Goal: Information Seeking & Learning: Learn about a topic

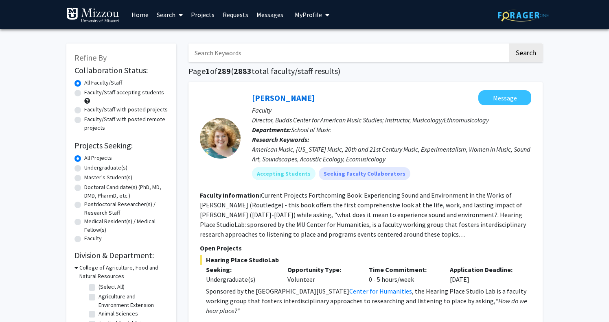
click at [84, 92] on label "Faculty/Staff accepting students" at bounding box center [124, 92] width 80 height 9
click at [84, 92] on input "Faculty/Staff accepting students" at bounding box center [86, 90] width 5 height 5
radio input "true"
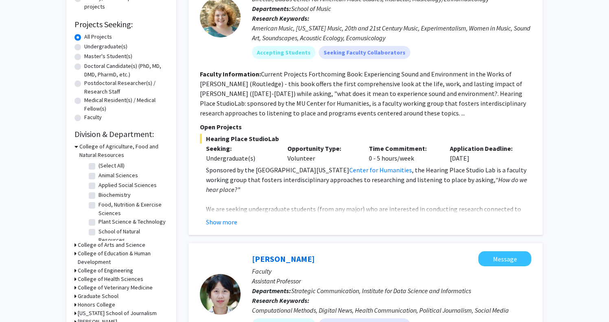
scroll to position [123, 0]
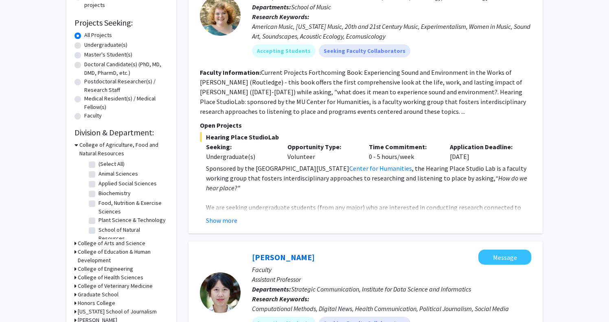
click at [84, 45] on label "Undergraduate(s)" at bounding box center [105, 45] width 43 height 9
click at [84, 45] on input "Undergraduate(s)" at bounding box center [86, 43] width 5 height 5
radio input "true"
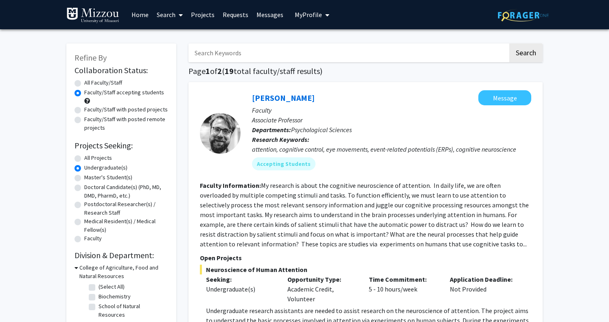
click at [84, 83] on label "All Faculty/Staff" at bounding box center [103, 83] width 38 height 9
click at [84, 83] on input "All Faculty/Staff" at bounding box center [86, 81] width 5 height 5
radio input "true"
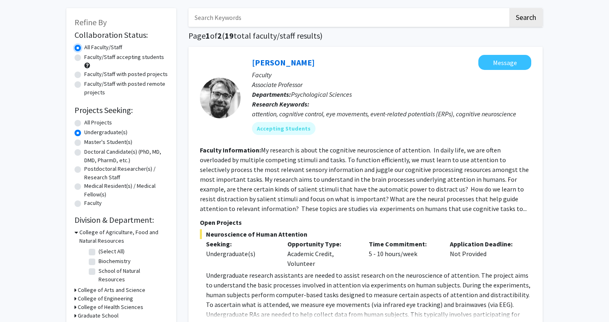
scroll to position [38, 0]
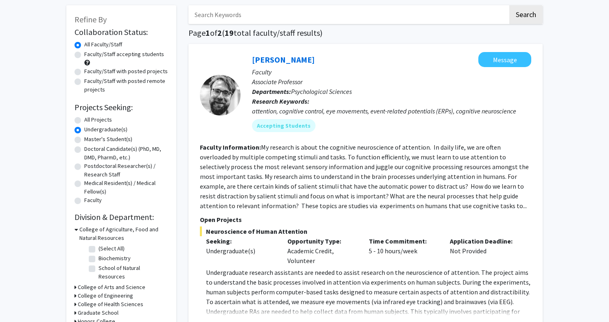
click at [84, 120] on label "All Projects" at bounding box center [98, 120] width 28 height 9
click at [84, 120] on input "All Projects" at bounding box center [86, 118] width 5 height 5
radio input "true"
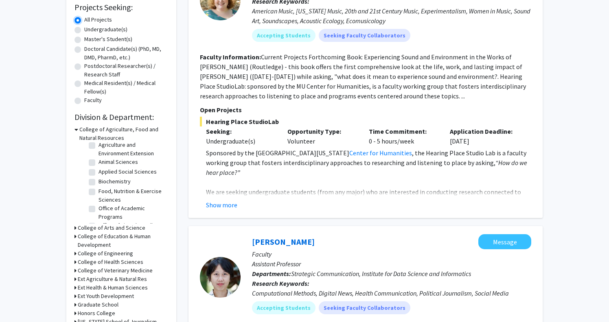
scroll to position [148, 0]
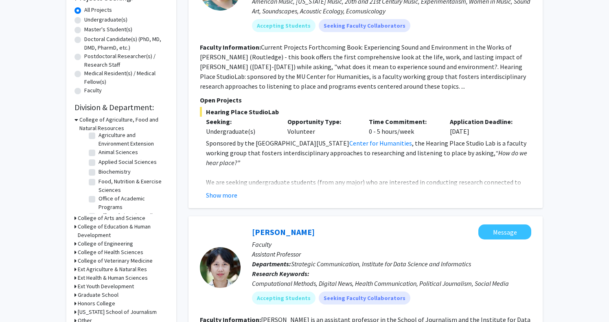
click at [75, 219] on icon at bounding box center [75, 218] width 2 height 9
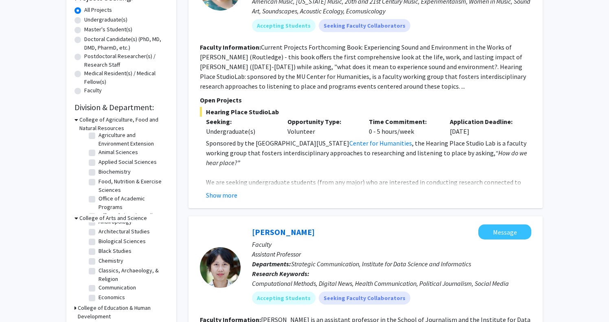
scroll to position [0, 0]
click at [99, 228] on label "(Select All)" at bounding box center [112, 229] width 26 height 9
click at [99, 228] on input "(Select All)" at bounding box center [101, 227] width 5 height 5
checkbox input "true"
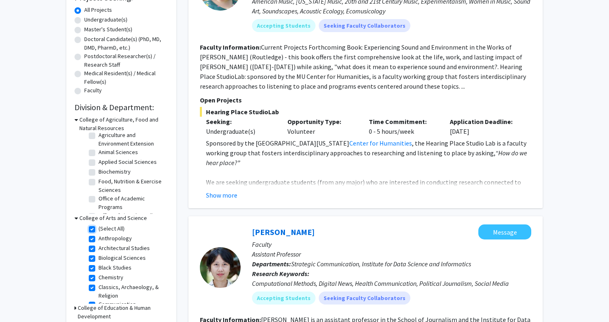
checkbox input "true"
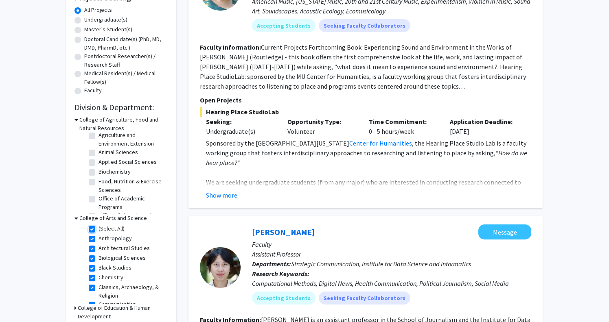
checkbox input "true"
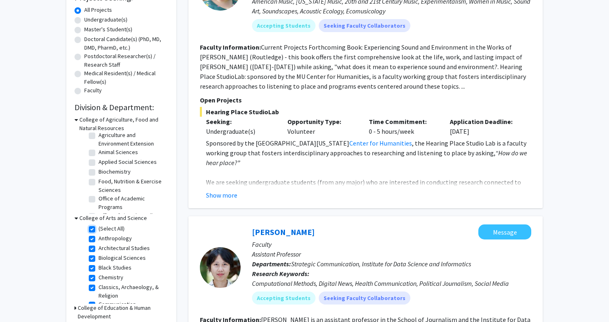
checkbox input "true"
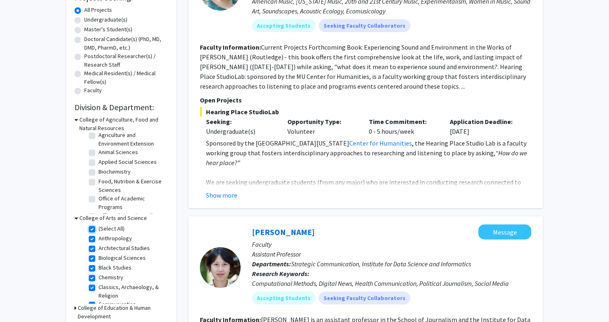
checkbox input "true"
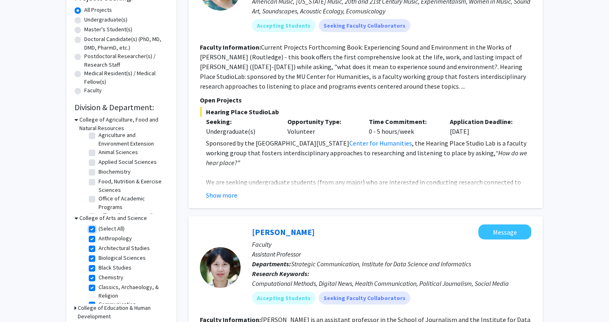
checkbox input "true"
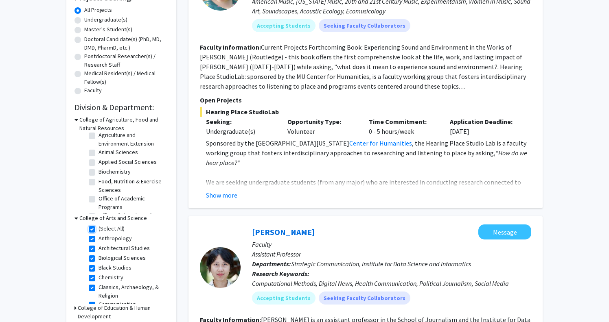
checkbox input "true"
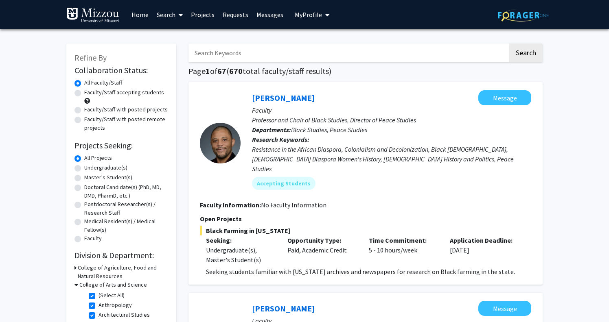
click at [84, 92] on label "Faculty/Staff accepting students" at bounding box center [124, 92] width 80 height 9
click at [84, 92] on input "Faculty/Staff accepting students" at bounding box center [86, 90] width 5 height 5
radio input "true"
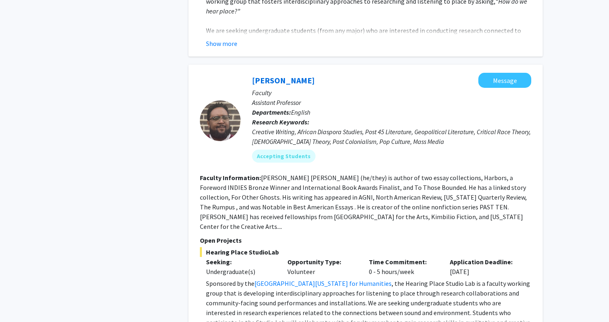
scroll to position [1947, 0]
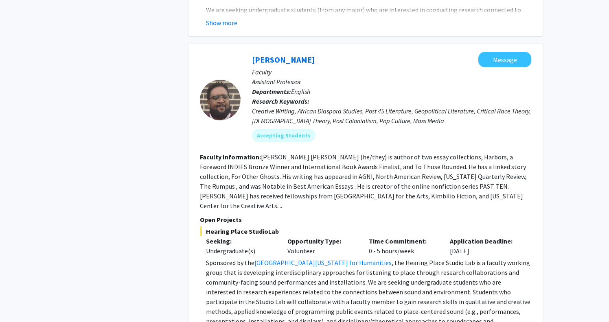
scroll to position [1962, 0]
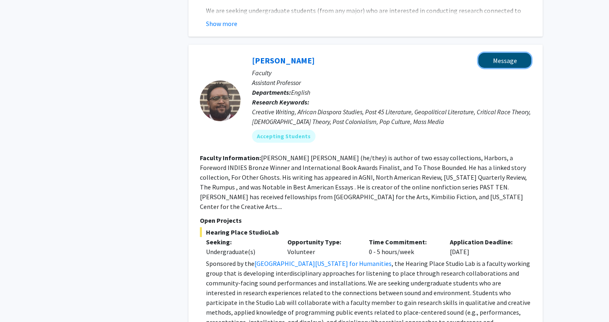
click at [509, 53] on button "Message" at bounding box center [504, 60] width 53 height 15
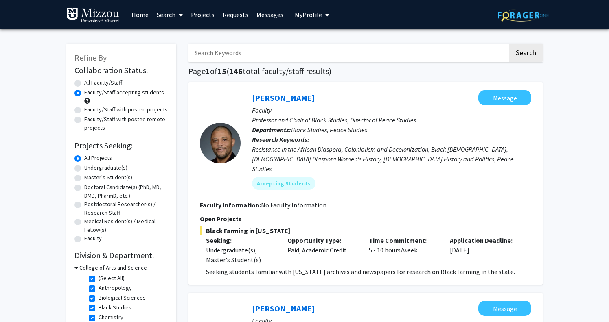
click at [269, 17] on link "Messages" at bounding box center [269, 14] width 35 height 28
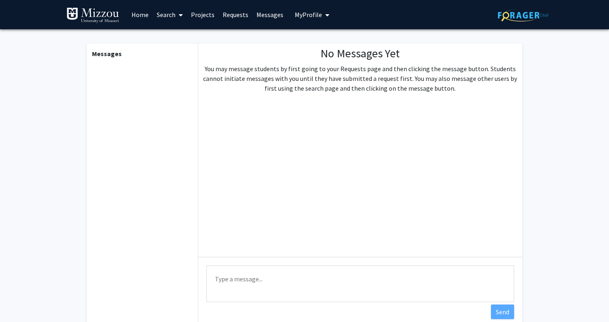
click at [136, 16] on link "Home" at bounding box center [139, 14] width 25 height 28
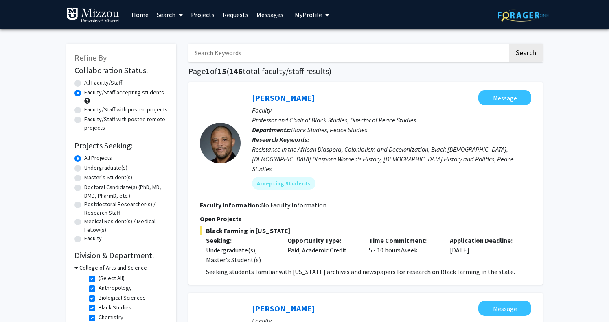
click at [138, 15] on link "Home" at bounding box center [139, 14] width 25 height 28
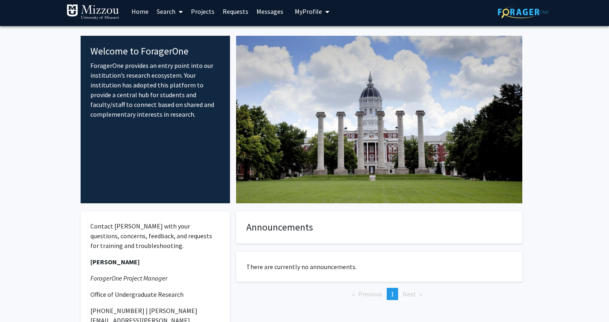
scroll to position [3, 0]
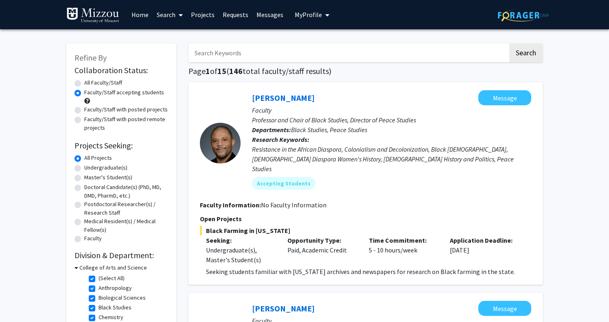
click at [313, 15] on span "My Profile" at bounding box center [308, 15] width 27 height 8
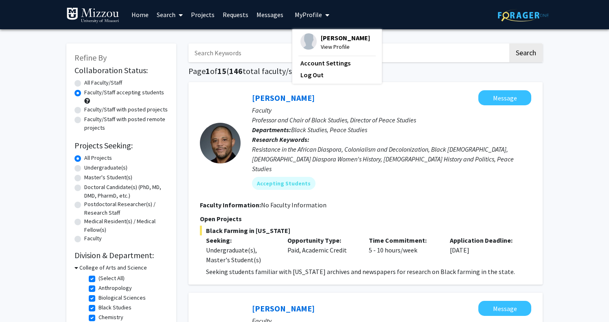
click at [327, 41] on span "[PERSON_NAME]" at bounding box center [345, 37] width 49 height 9
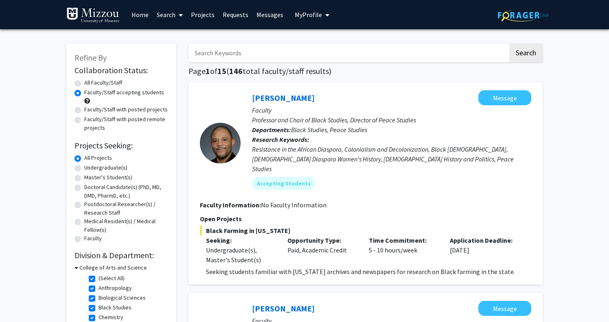
click at [232, 16] on link "Requests" at bounding box center [236, 14] width 34 height 28
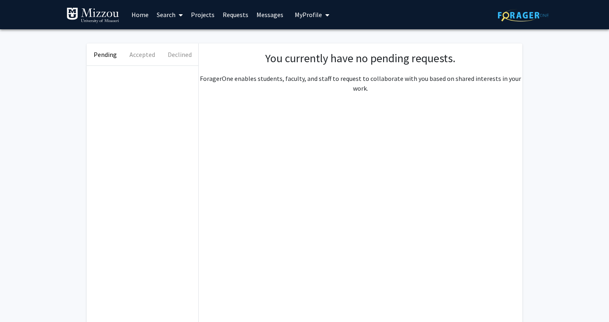
click at [206, 17] on link "Projects" at bounding box center [203, 14] width 32 height 28
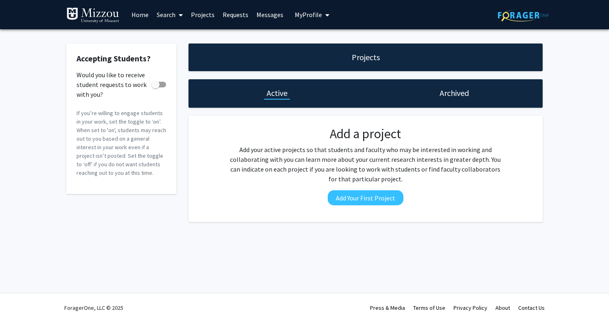
click at [168, 18] on link "Search" at bounding box center [170, 14] width 34 height 28
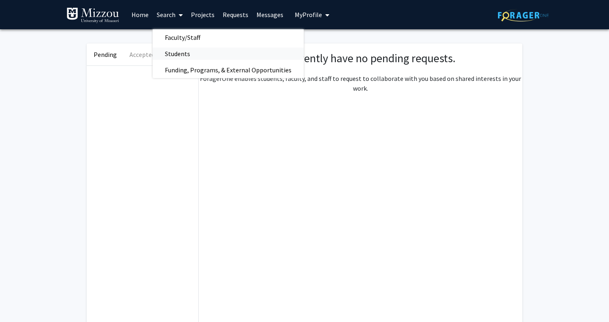
click at [178, 53] on span "Students" at bounding box center [178, 54] width 50 height 16
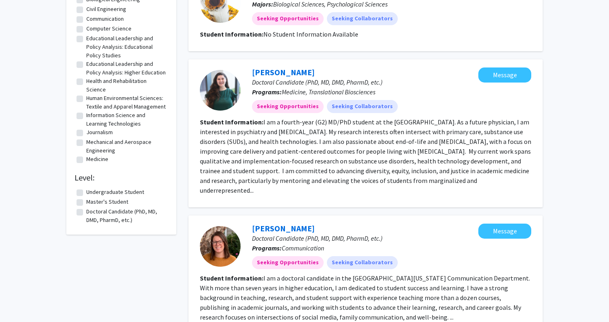
scroll to position [682, 0]
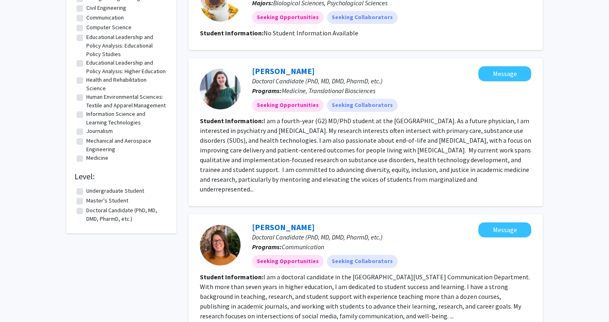
click at [86, 195] on label "Undergraduate Student" at bounding box center [115, 191] width 58 height 9
click at [86, 192] on input "Undergraduate Student" at bounding box center [88, 189] width 5 height 5
checkbox input "true"
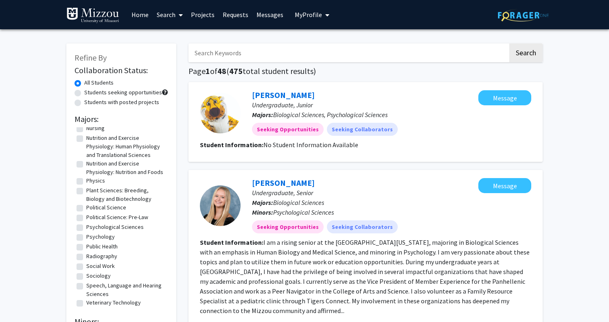
click at [86, 208] on label "Political Science" at bounding box center [106, 208] width 40 height 9
click at [86, 208] on input "Political Science" at bounding box center [88, 206] width 5 height 5
checkbox input "true"
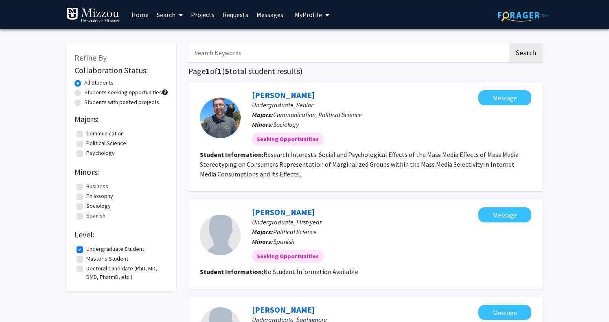
checkbox input "false"
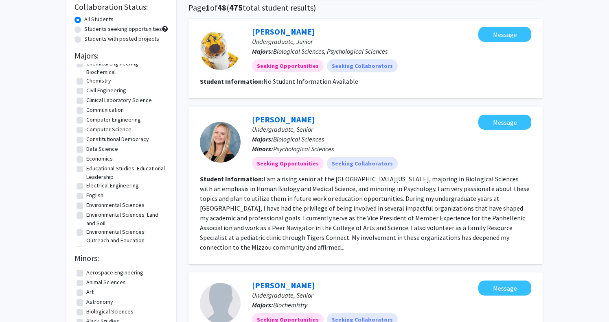
scroll to position [105, 0]
click at [86, 157] on label "Economics" at bounding box center [99, 158] width 26 height 9
click at [86, 157] on input "Economics" at bounding box center [88, 156] width 5 height 5
checkbox input "true"
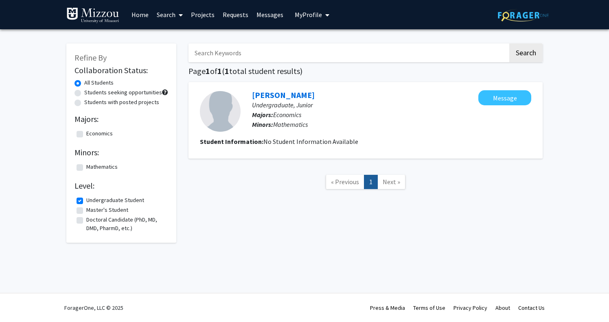
checkbox input "false"
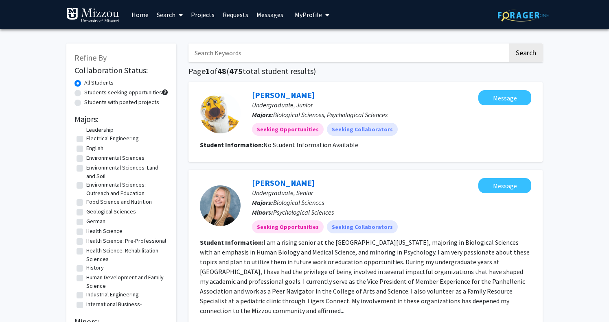
scroll to position [218, 0]
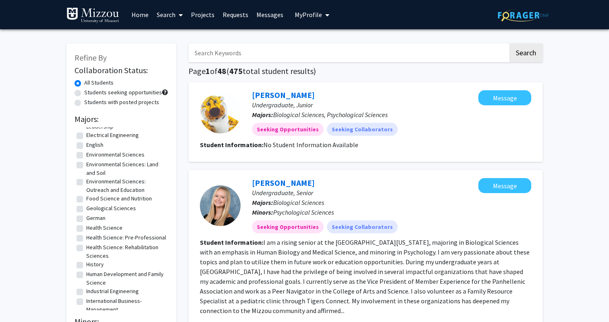
click at [86, 227] on label "Health Science" at bounding box center [104, 228] width 36 height 9
click at [86, 227] on input "Health Science" at bounding box center [88, 226] width 5 height 5
checkbox input "true"
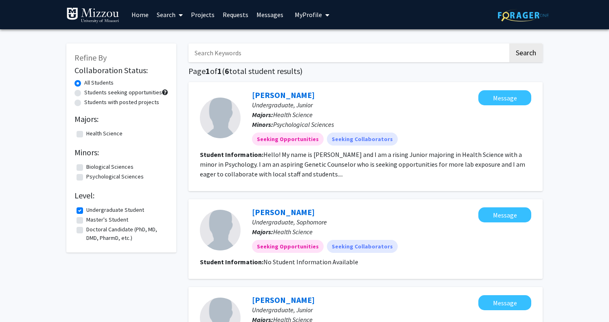
checkbox input "false"
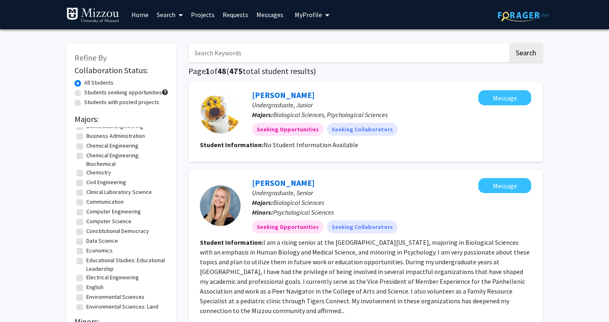
scroll to position [83, 0]
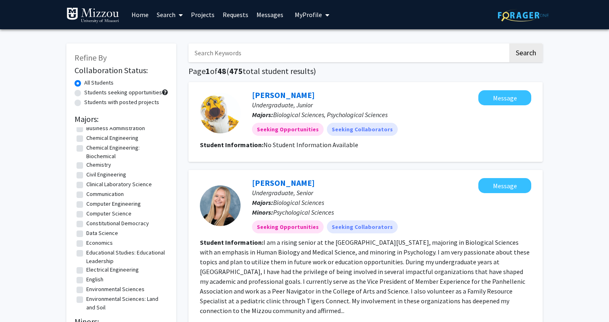
click at [86, 279] on label "English" at bounding box center [94, 280] width 17 height 9
click at [86, 279] on input "English" at bounding box center [88, 278] width 5 height 5
checkbox input "true"
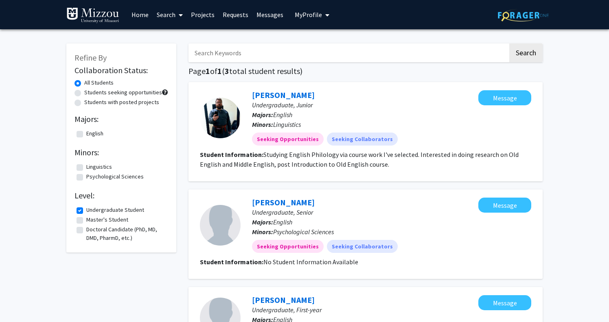
checkbox input "false"
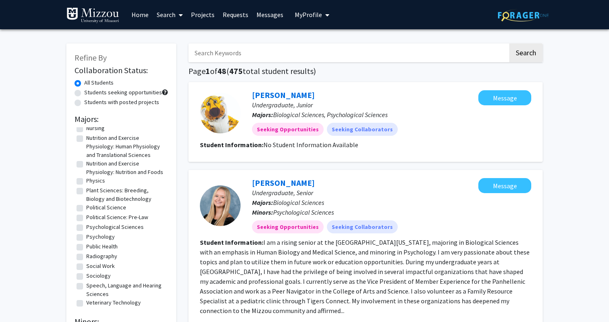
scroll to position [569, 0]
click at [86, 239] on label "Psychology" at bounding box center [100, 237] width 28 height 9
click at [86, 238] on input "Psychology" at bounding box center [88, 235] width 5 height 5
checkbox input "true"
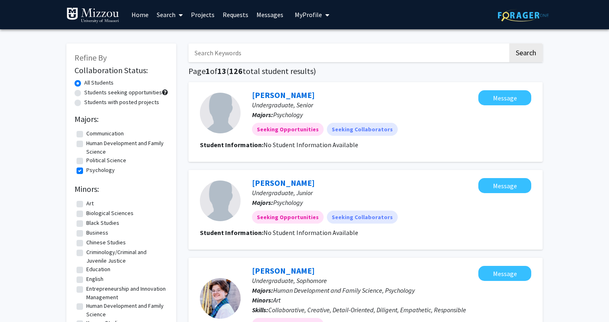
click at [86, 161] on label "Political Science" at bounding box center [106, 160] width 40 height 9
click at [86, 161] on input "Political Science" at bounding box center [88, 158] width 5 height 5
checkbox input "true"
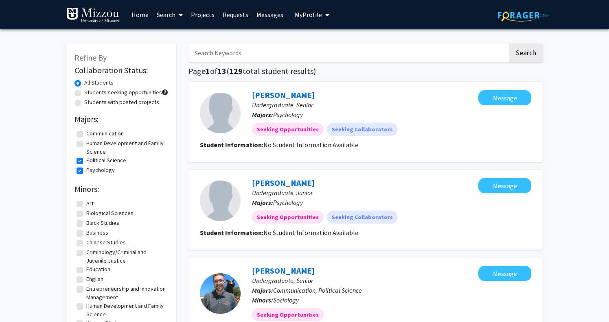
click at [86, 161] on label "Political Science" at bounding box center [106, 160] width 40 height 9
click at [86, 161] on input "Political Science" at bounding box center [88, 158] width 5 height 5
checkbox input "false"
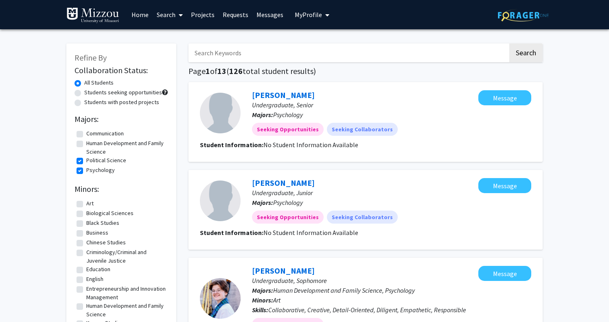
checkbox input "true"
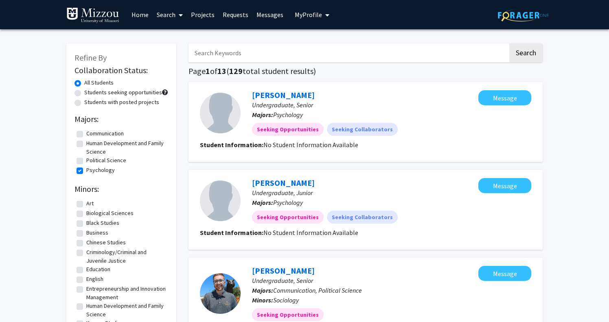
checkbox input "false"
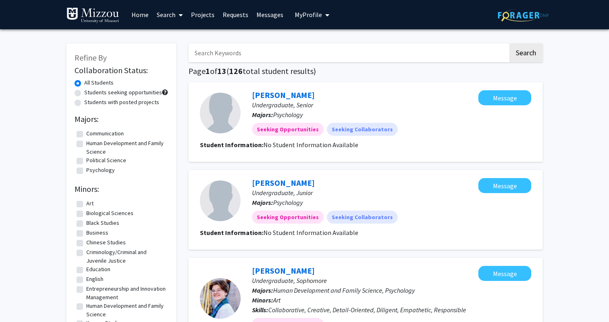
checkbox input "false"
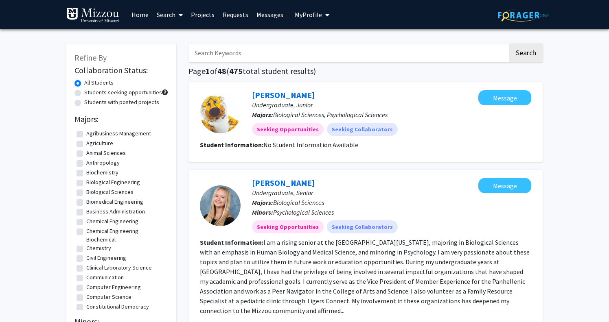
click at [86, 164] on label "Anthropology" at bounding box center [102, 163] width 33 height 9
click at [86, 164] on input "Anthropology" at bounding box center [88, 161] width 5 height 5
checkbox input "true"
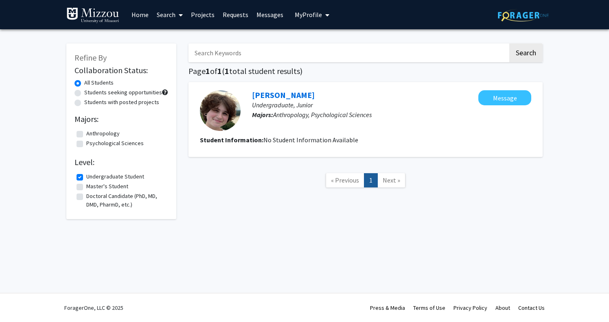
checkbox input "false"
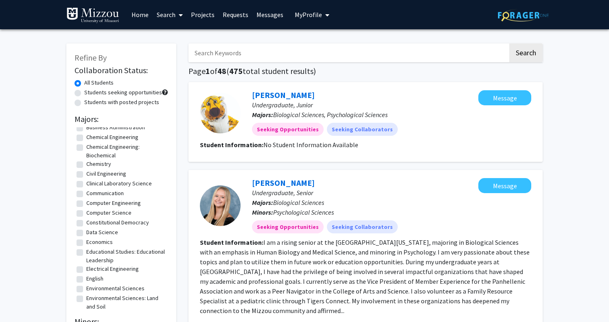
scroll to position [85, 0]
click at [86, 191] on label "Communication" at bounding box center [104, 193] width 37 height 9
click at [86, 191] on input "Communication" at bounding box center [88, 191] width 5 height 5
checkbox input "true"
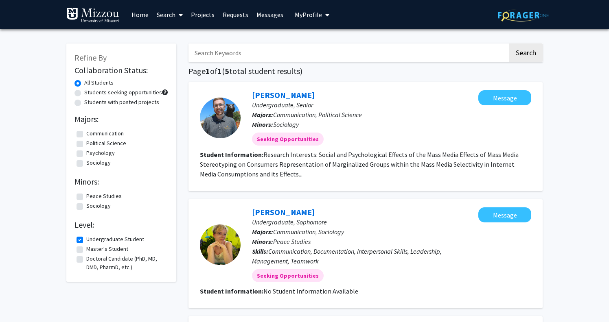
checkbox input "false"
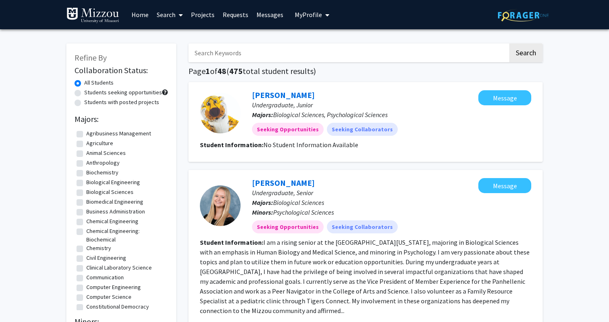
click at [86, 192] on label "Biological Sciences" at bounding box center [109, 192] width 47 height 9
click at [86, 192] on input "Biological Sciences" at bounding box center [88, 190] width 5 height 5
checkbox input "true"
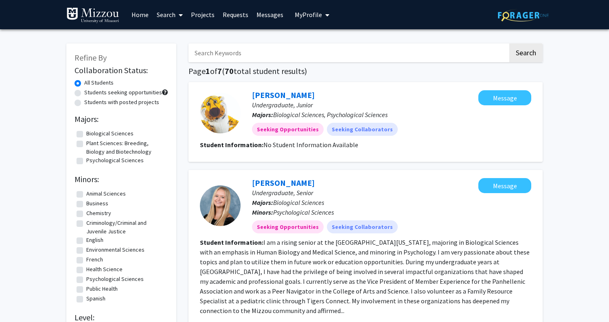
checkbox input "false"
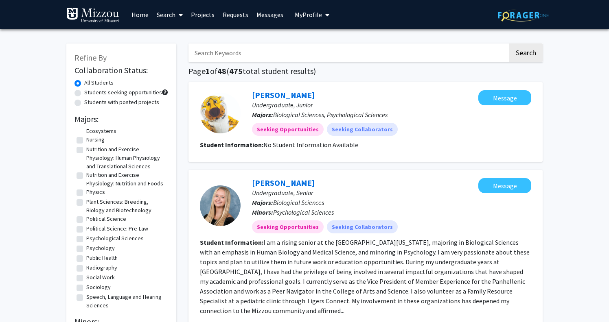
scroll to position [552, 0]
click at [86, 242] on label "Psychological Sciences" at bounding box center [114, 238] width 57 height 9
click at [86, 239] on input "Psychological Sciences" at bounding box center [88, 236] width 5 height 5
checkbox input "true"
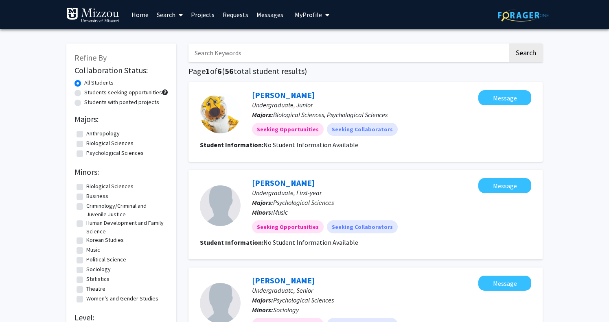
checkbox input "false"
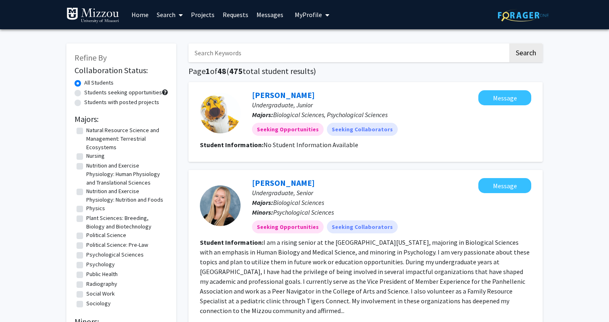
scroll to position [535, 0]
click at [86, 268] on label "Psychology" at bounding box center [100, 264] width 28 height 9
click at [86, 265] on input "Psychology" at bounding box center [88, 262] width 5 height 5
checkbox input "true"
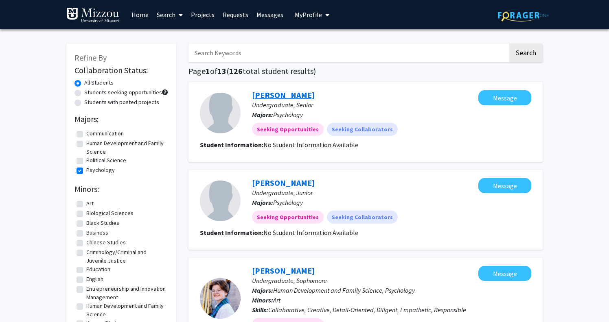
click at [278, 94] on link "[PERSON_NAME]" at bounding box center [283, 95] width 63 height 10
checkbox input "false"
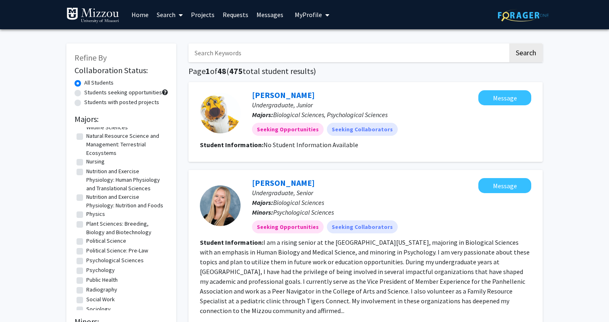
scroll to position [527, 0]
click at [86, 267] on label "Psychological Sciences" at bounding box center [114, 262] width 57 height 9
click at [86, 263] on input "Psychological Sciences" at bounding box center [88, 260] width 5 height 5
checkbox input "true"
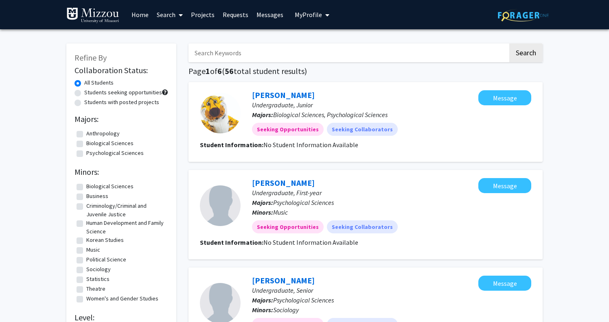
checkbox input "false"
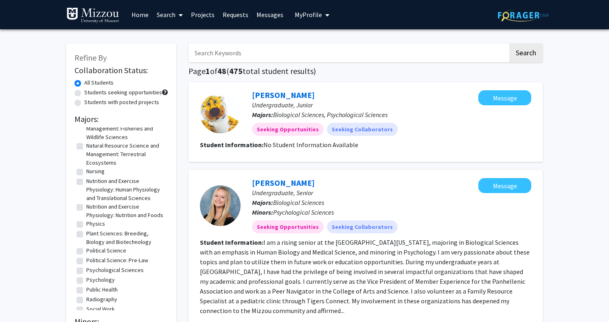
scroll to position [519, 0]
click at [86, 285] on label "Psychology" at bounding box center [100, 280] width 28 height 9
click at [86, 282] on input "Psychology" at bounding box center [88, 278] width 5 height 5
checkbox input "true"
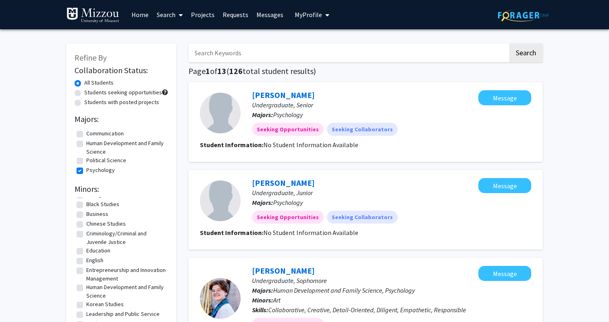
click at [165, 17] on link "Search" at bounding box center [170, 14] width 34 height 28
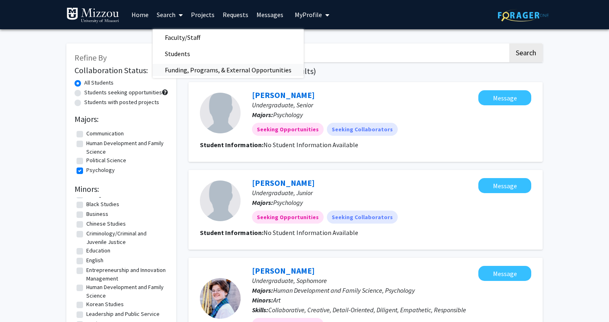
click at [171, 67] on span "Funding, Programs, & External Opportunities" at bounding box center [228, 70] width 151 height 16
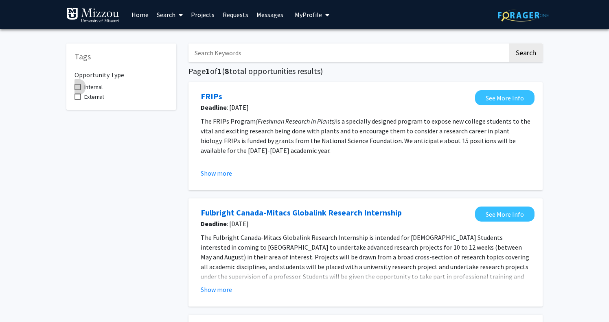
click at [79, 86] on span at bounding box center [77, 87] width 7 height 7
click at [78, 90] on input "Internal" at bounding box center [77, 90] width 0 height 0
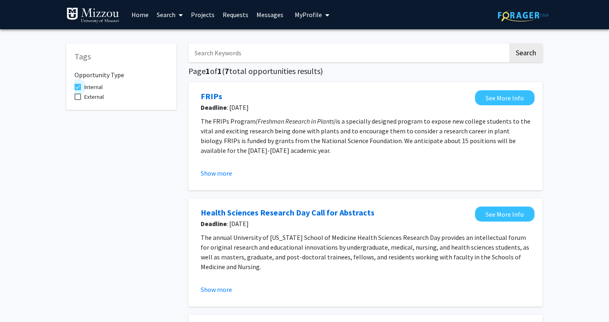
click at [78, 85] on span at bounding box center [77, 87] width 7 height 7
click at [78, 90] on input "Internal" at bounding box center [77, 90] width 0 height 0
checkbox input "false"
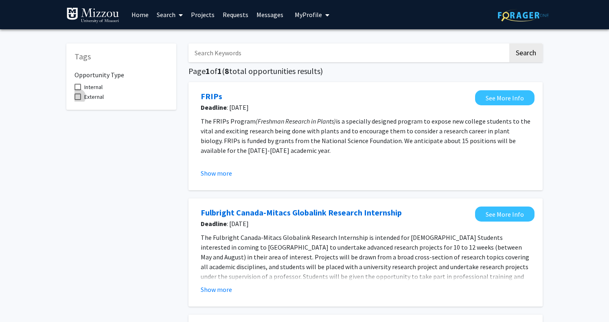
click at [78, 98] on span at bounding box center [77, 97] width 7 height 7
click at [78, 100] on input "External" at bounding box center [77, 100] width 0 height 0
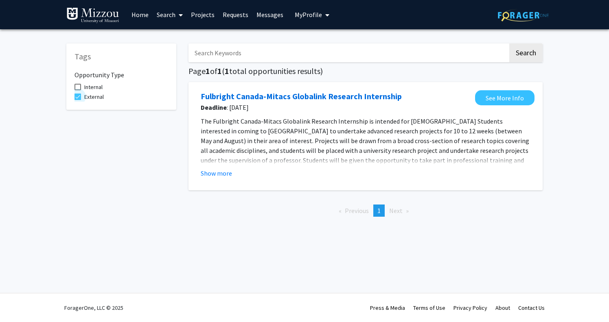
click at [78, 97] on span at bounding box center [77, 97] width 7 height 7
click at [78, 100] on input "External" at bounding box center [77, 100] width 0 height 0
checkbox input "false"
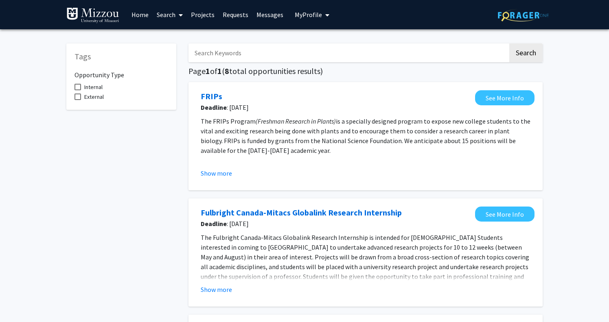
click at [171, 16] on link "Search" at bounding box center [170, 14] width 34 height 28
